Goal: Information Seeking & Learning: Understand process/instructions

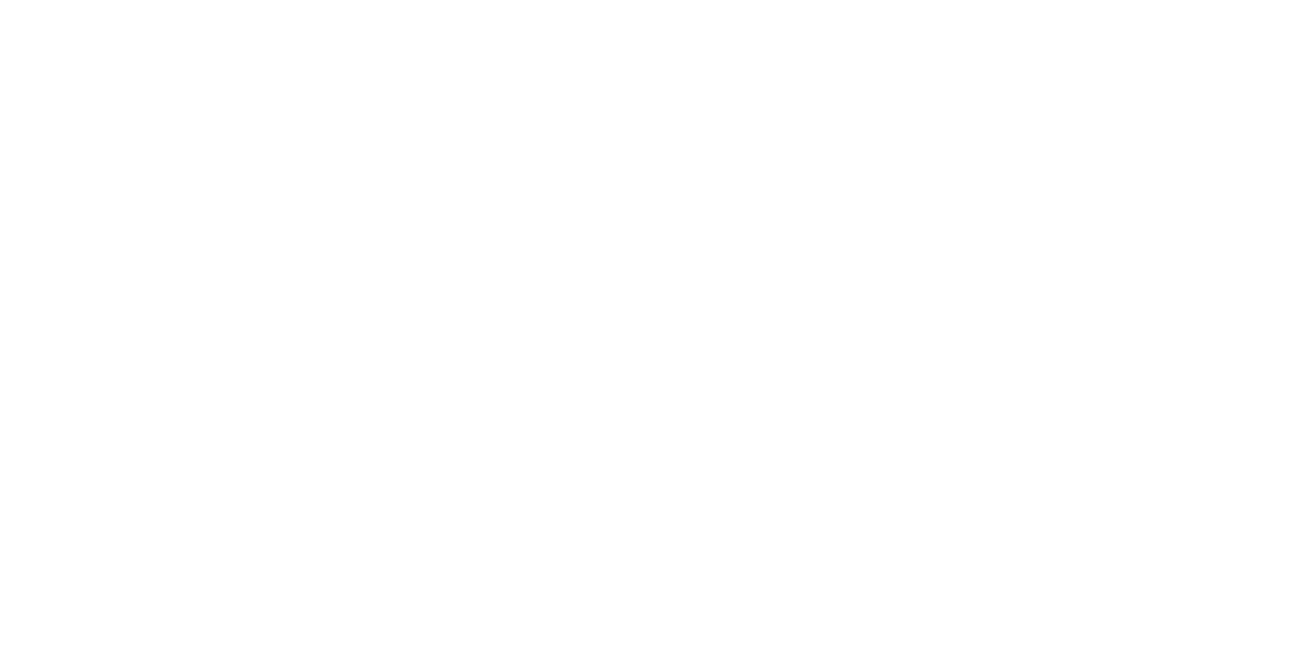
click at [1267, 551] on div at bounding box center [655, 326] width 1310 height 652
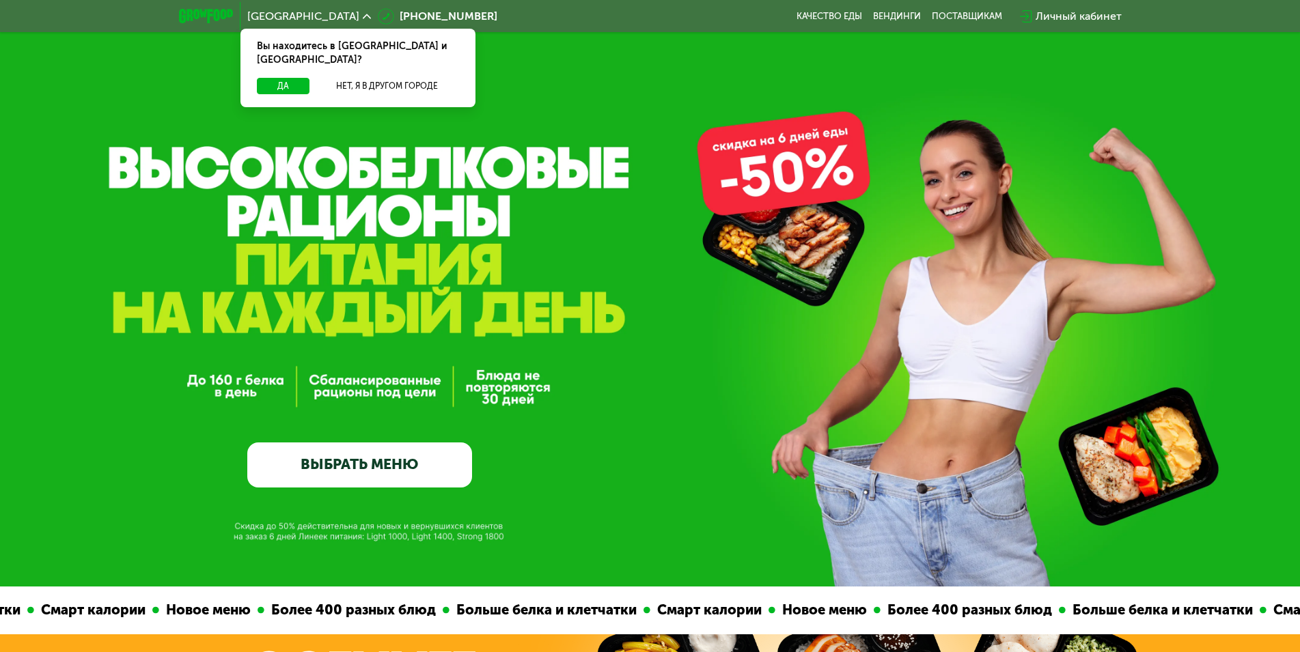
click at [529, 289] on div "GrowFood — доставка правильного питания ВЫБРАТЬ МЕНЮ" at bounding box center [650, 348] width 1300 height 280
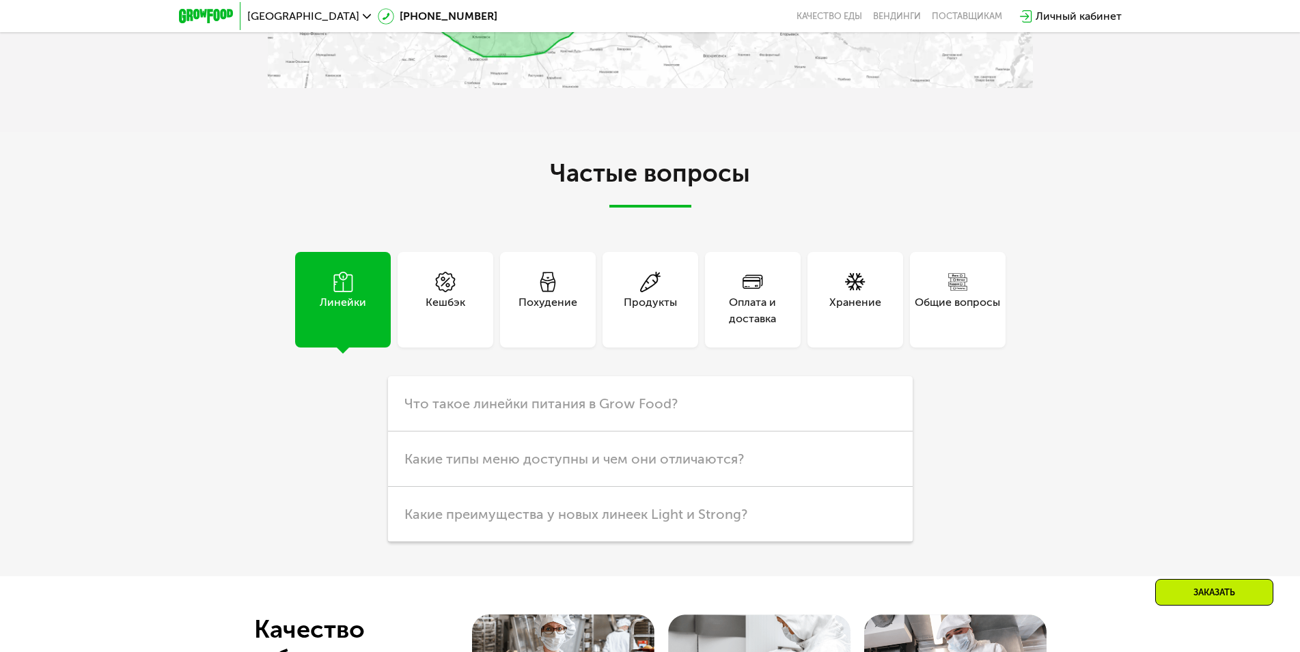
scroll to position [3873, 0]
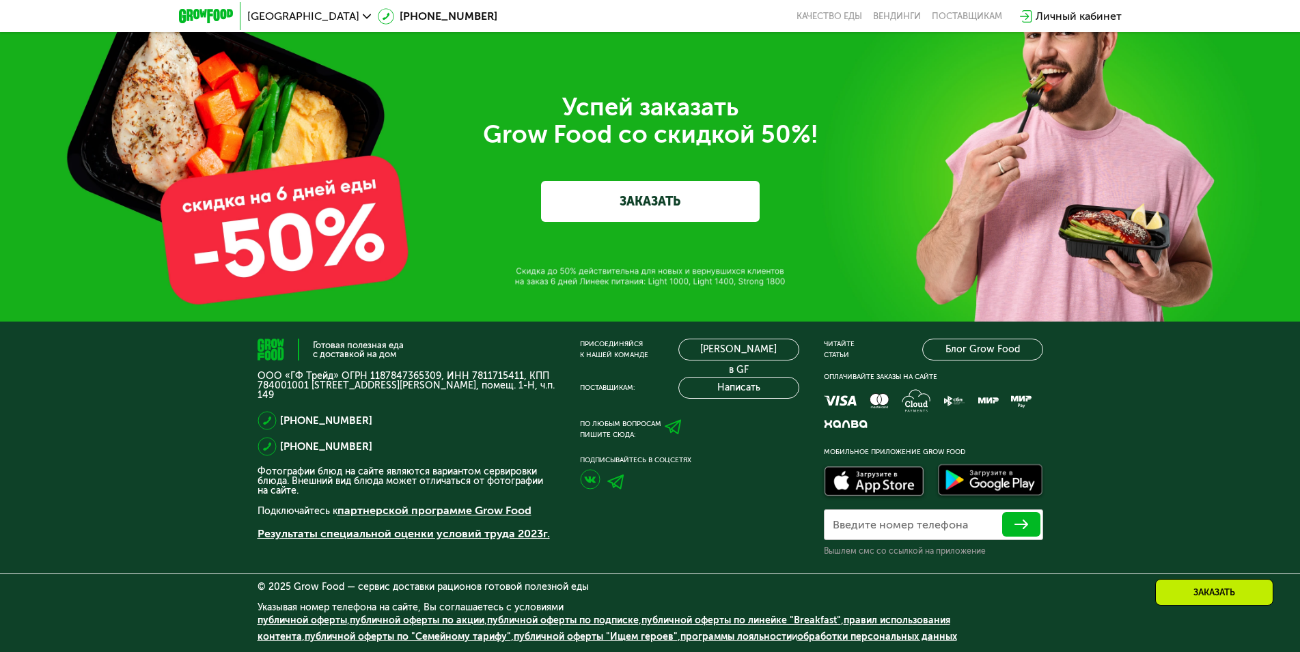
click at [320, 637] on link "публичной оферты по "Семейному тарифу"" at bounding box center [408, 637] width 206 height 12
click at [299, 258] on div "Успей заказать  Grow Food со скидкой 50%! ЗАКАЗАТЬ" at bounding box center [650, 158] width 1300 height 328
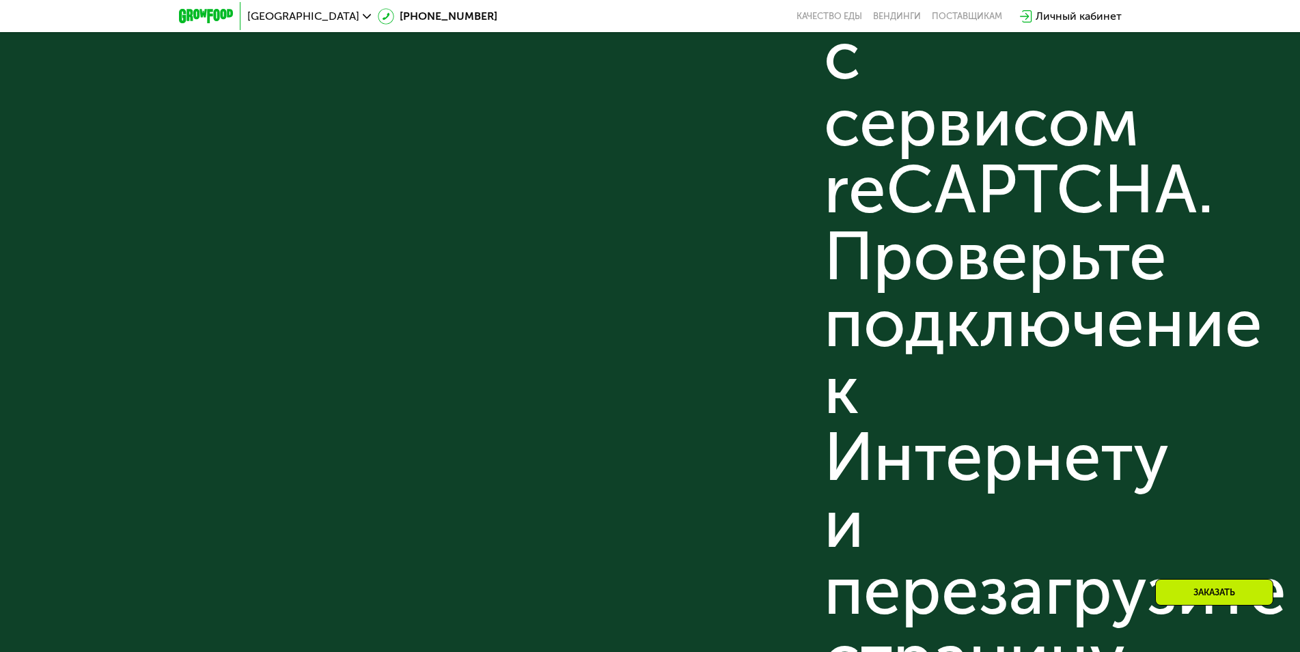
scroll to position [4772, 0]
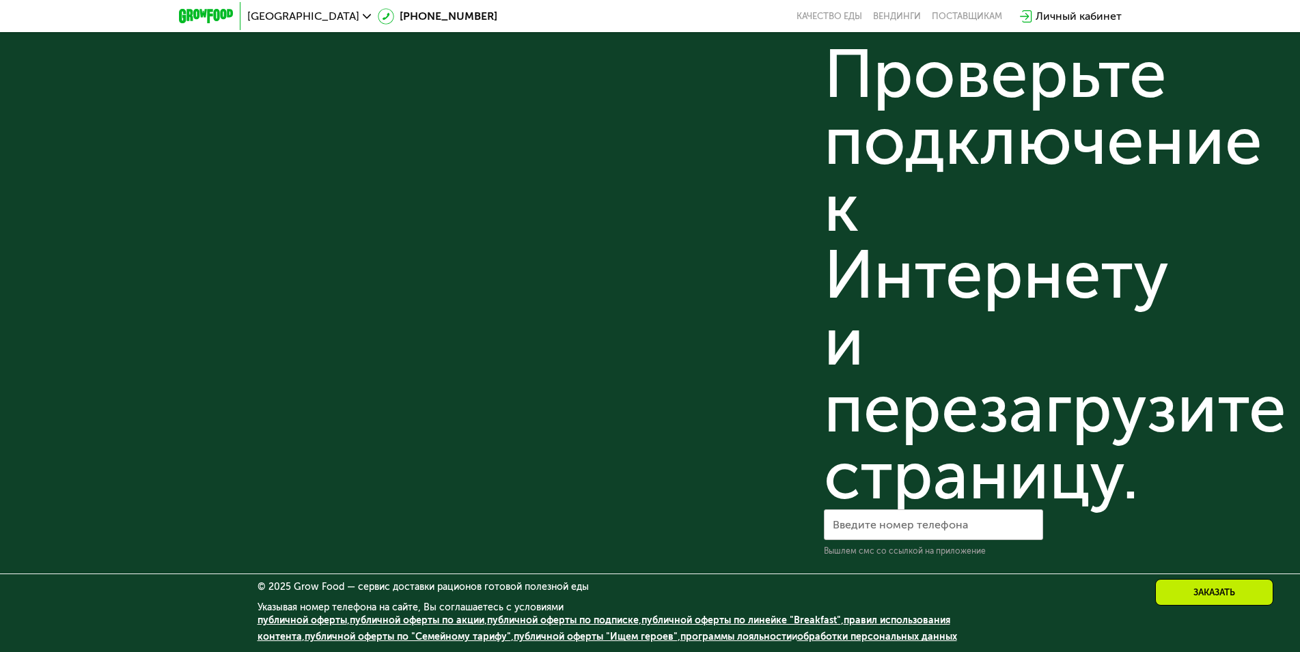
click at [907, 622] on link "правил использования контента" at bounding box center [604, 629] width 693 height 28
click at [335, 256] on div "Готовая полезная еда с доставкой на дом ООО «ГФ Трейд» ОГРН 1187847365309, ИНН …" at bounding box center [407, 13] width 298 height 1088
click at [323, 638] on link "публичной оферты по "Семейному тарифу"" at bounding box center [408, 637] width 206 height 12
click at [292, 621] on link "публичной оферты" at bounding box center [303, 621] width 90 height 12
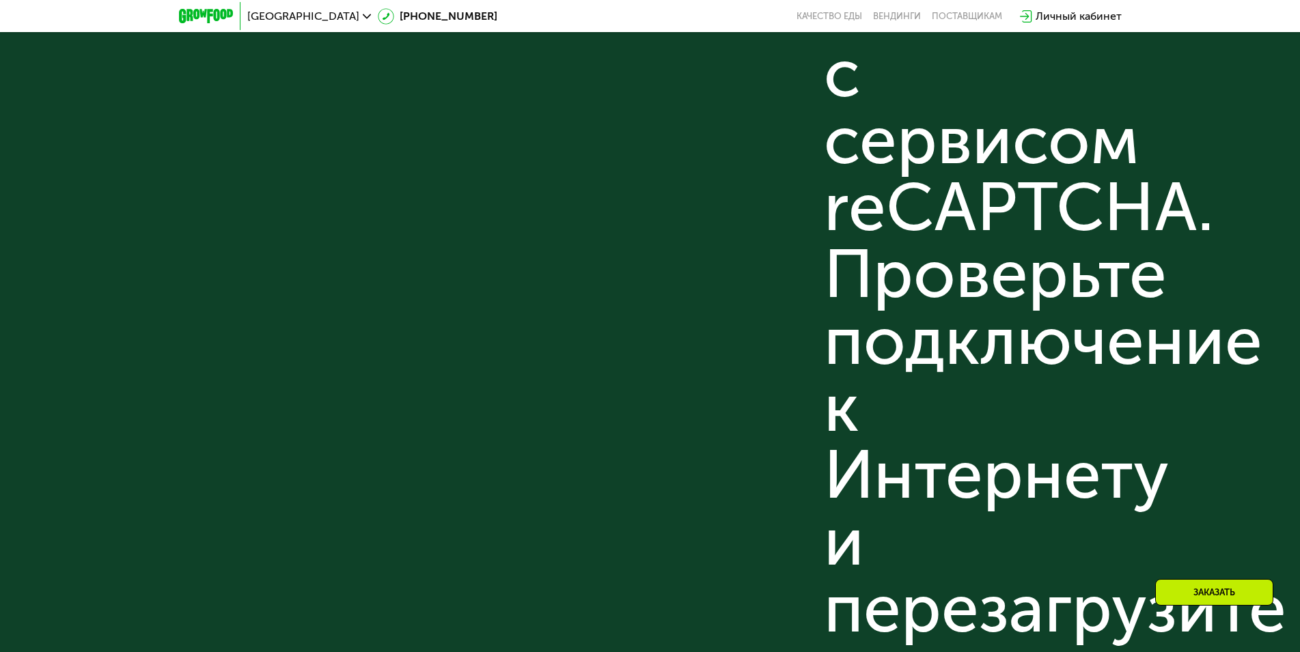
scroll to position [4431, 0]
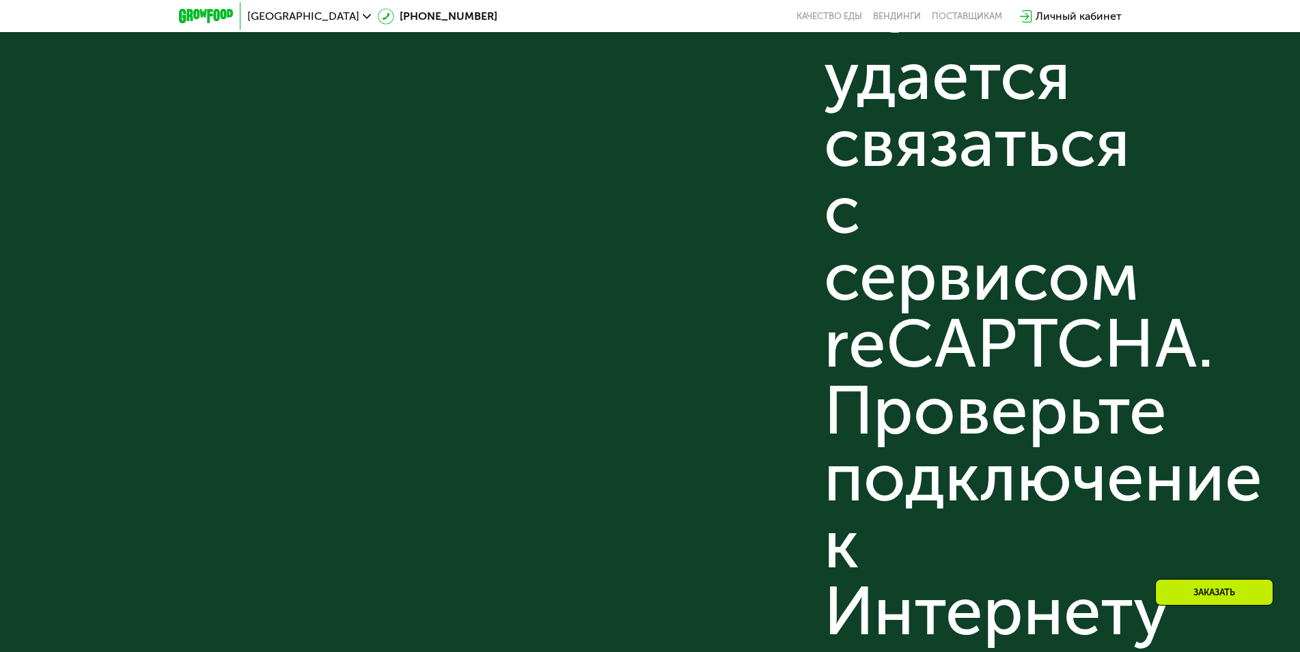
click at [684, 518] on div "Присоединяйся к нашей команде [PERSON_NAME] в GF Поставщикам: Написать По любым…" at bounding box center [689, 350] width 219 height 1088
